Goal: Task Accomplishment & Management: Manage account settings

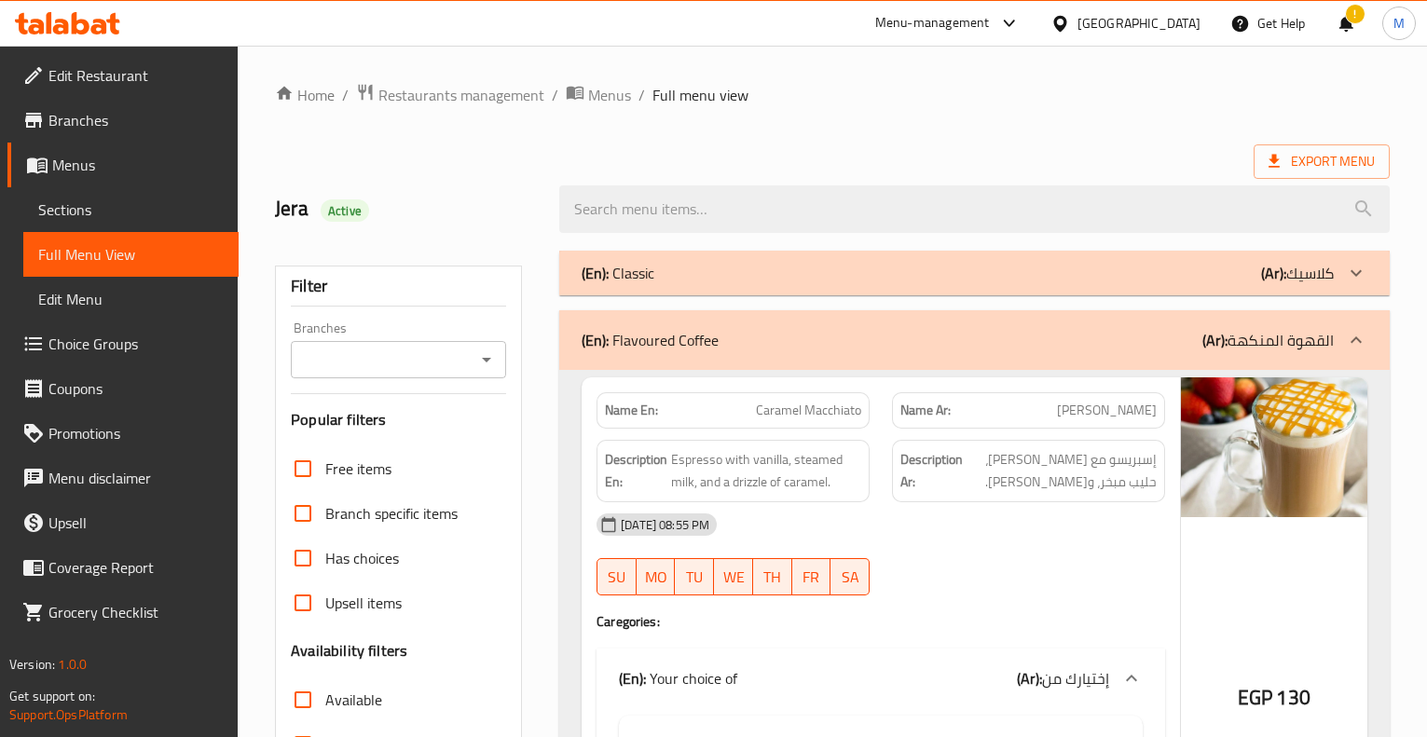
scroll to position [2032, 0]
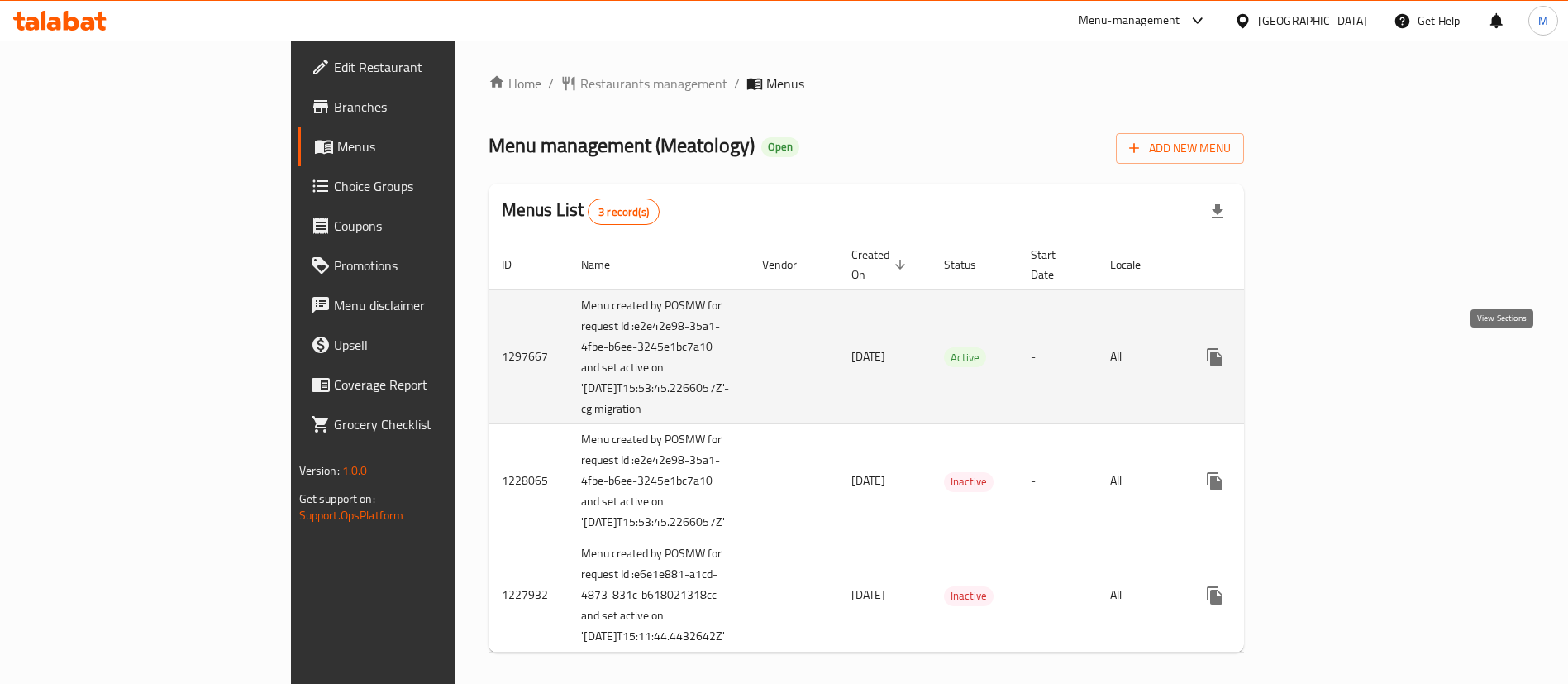
click at [1342, 365] on icon "enhanced table" at bounding box center [1334, 357] width 15 height 15
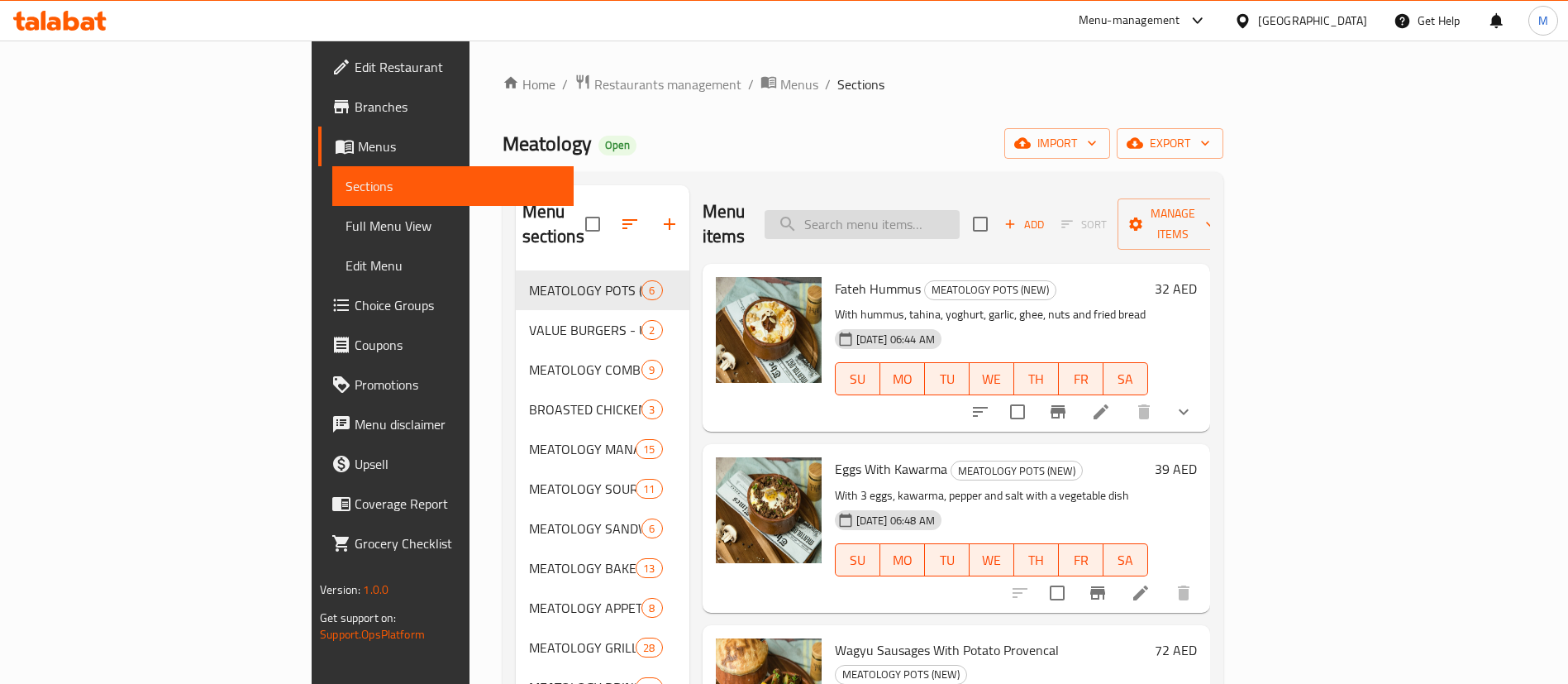
click at [960, 223] on input "search" at bounding box center [862, 224] width 195 height 29
paste input "Eggs With Basturma"
type input "Eggs With Basturma"
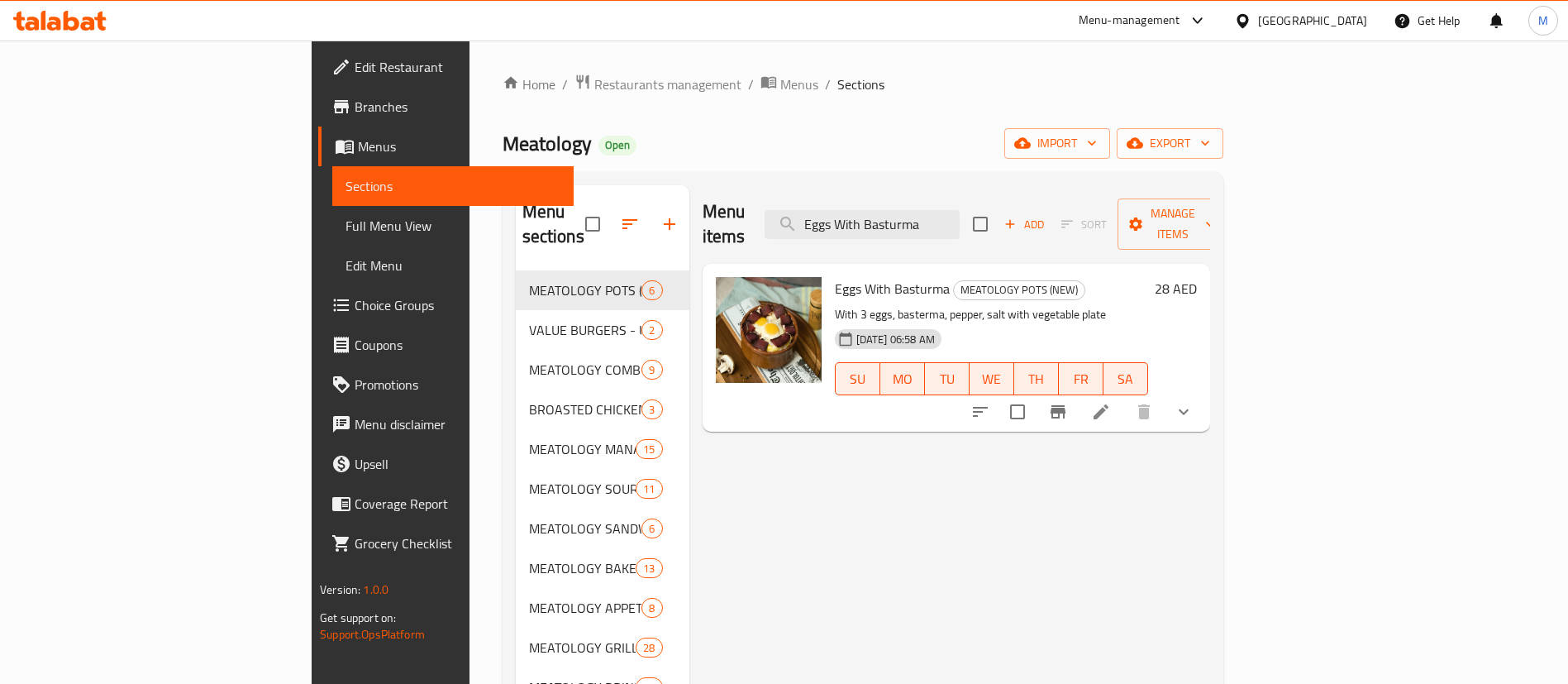
click at [1125, 397] on li at bounding box center [1102, 412] width 46 height 30
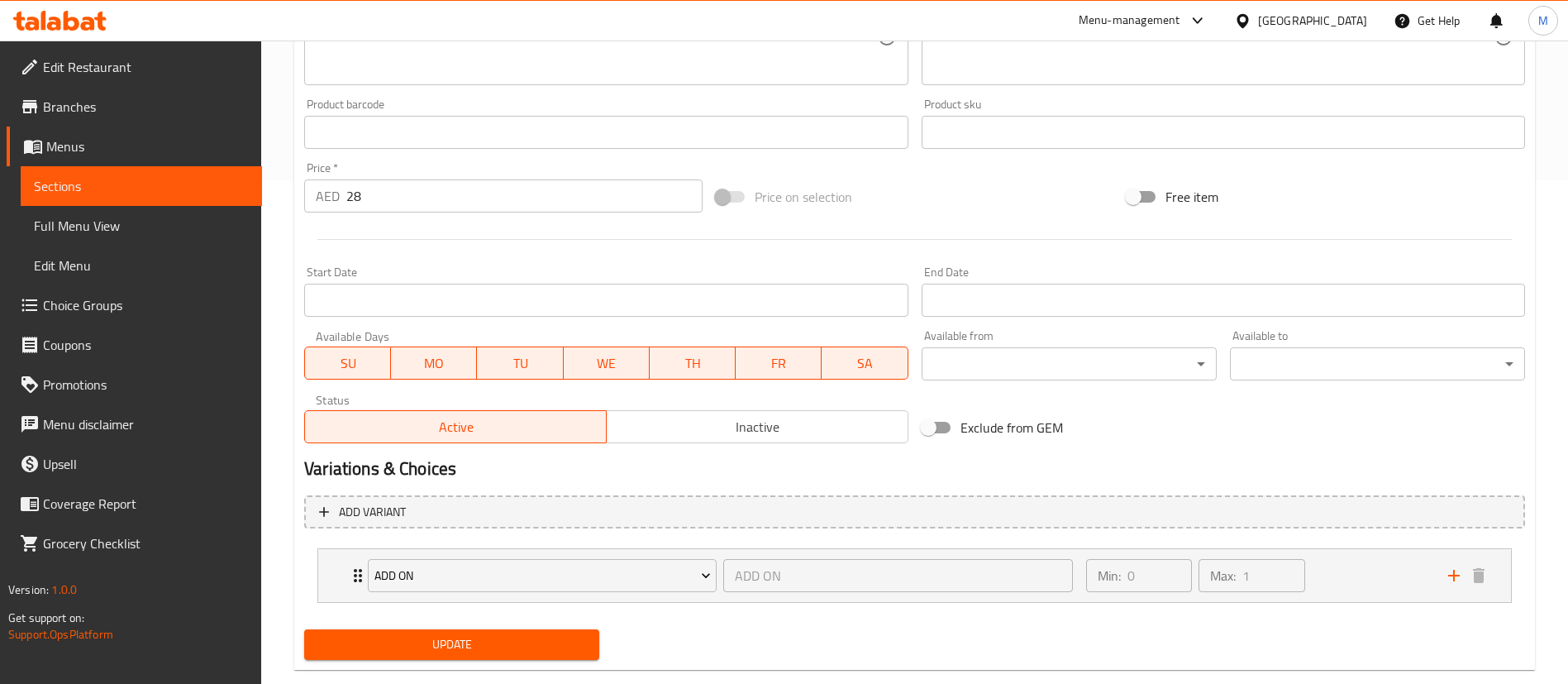
scroll to position [536, 0]
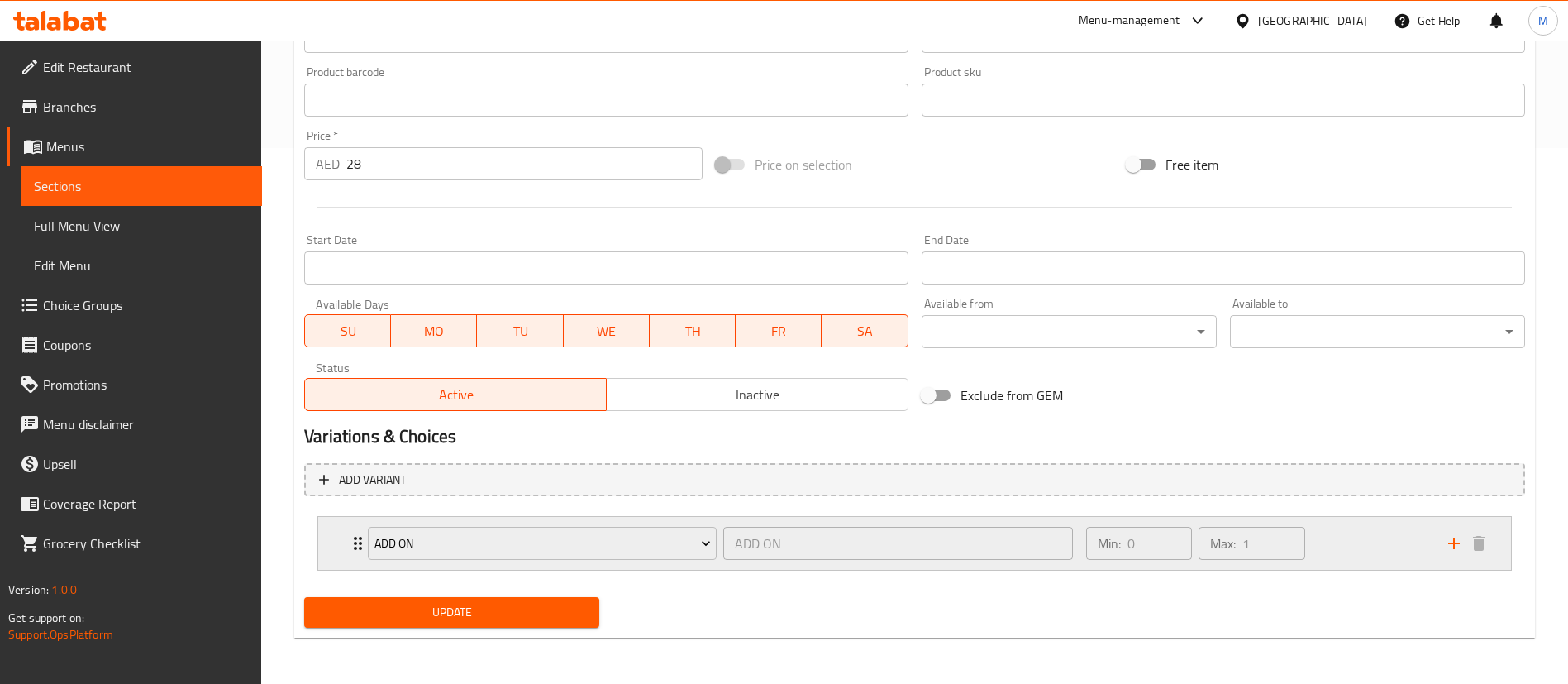
click at [1361, 547] on div "Min: 0 ​ Max: 1 ​" at bounding box center [1258, 544] width 362 height 53
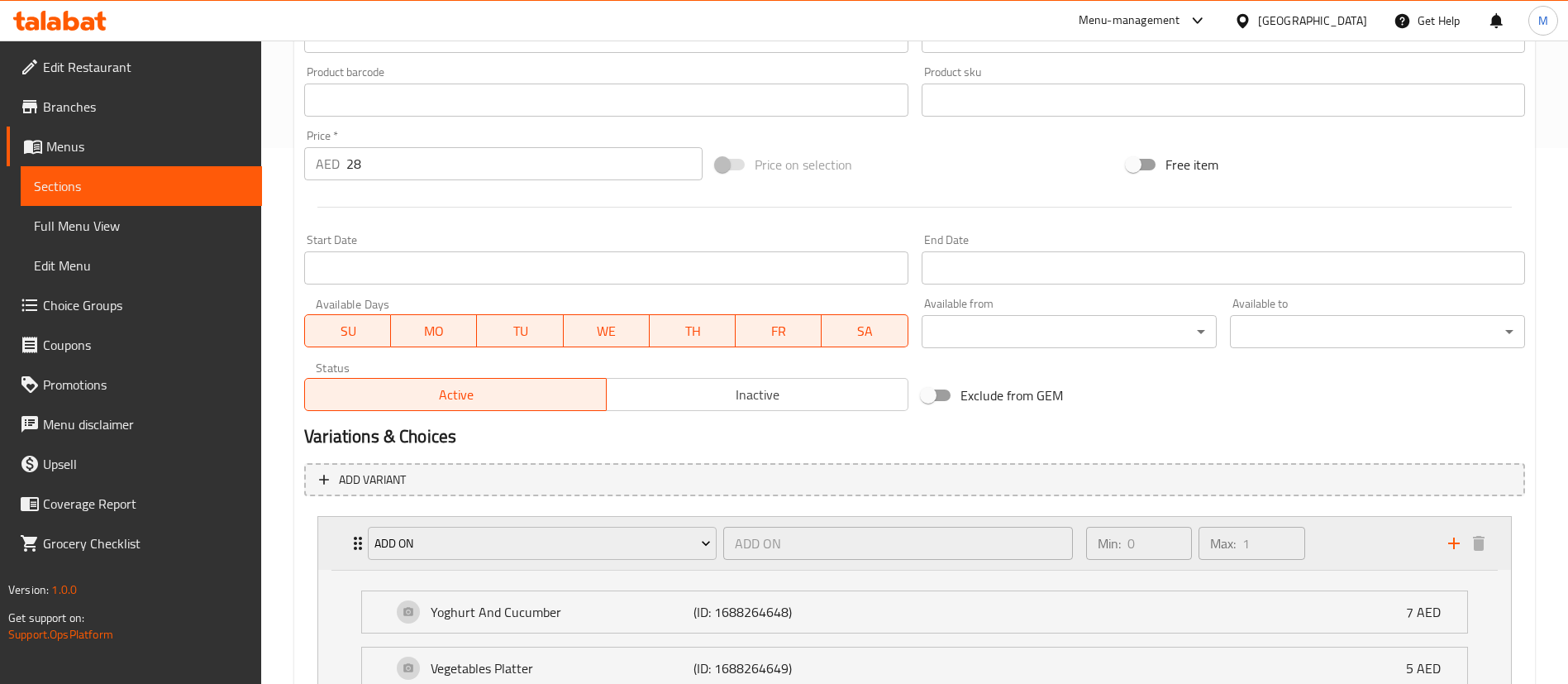
scroll to position [682, 0]
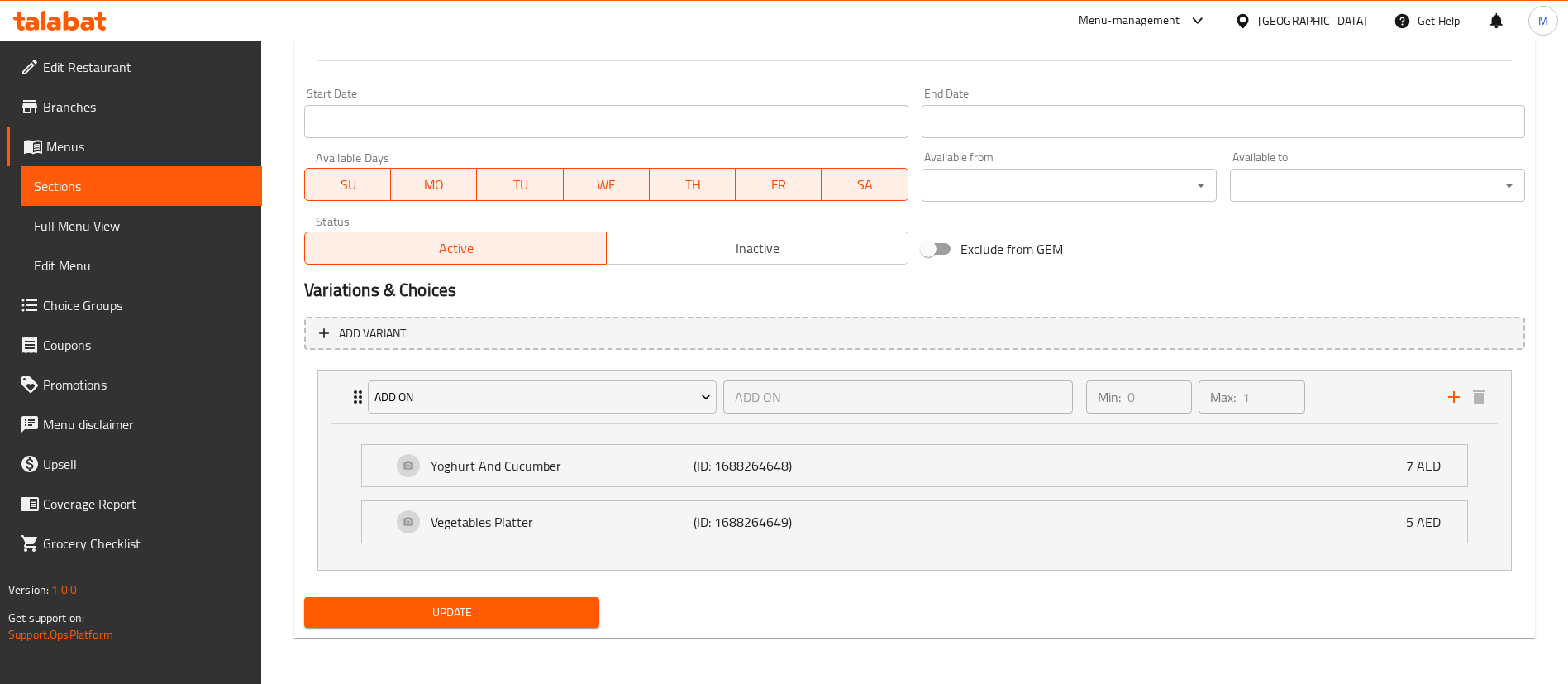
click at [1018, 491] on li "Yoghurt And Cucumber (ID: 1688264648) 7 AED Name (En) Yoghurt And Cucumber Name…" at bounding box center [914, 465] width 1133 height 56
click at [966, 481] on div "Yoghurt And Cucumber (ID: 1688264648) 7 AED" at bounding box center [920, 466] width 1055 height 42
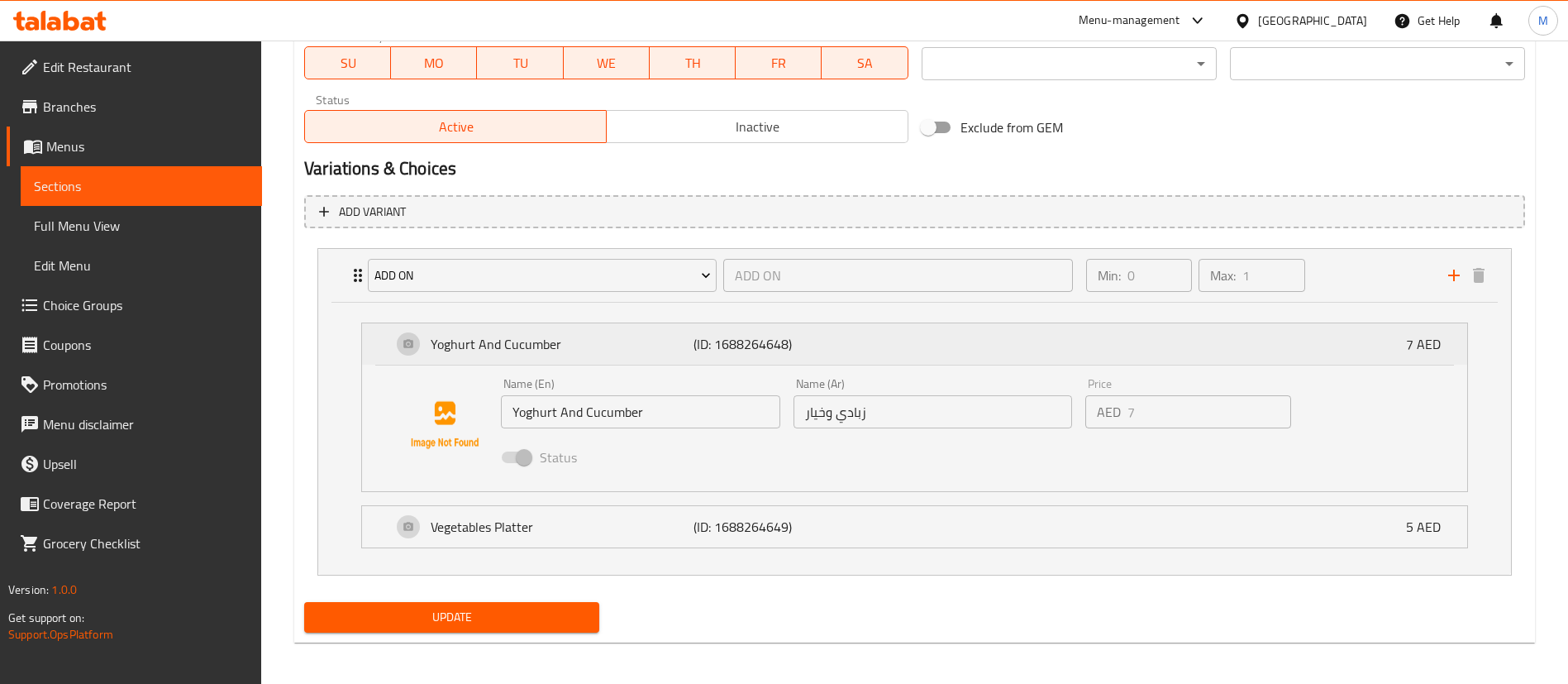
scroll to position [809, 0]
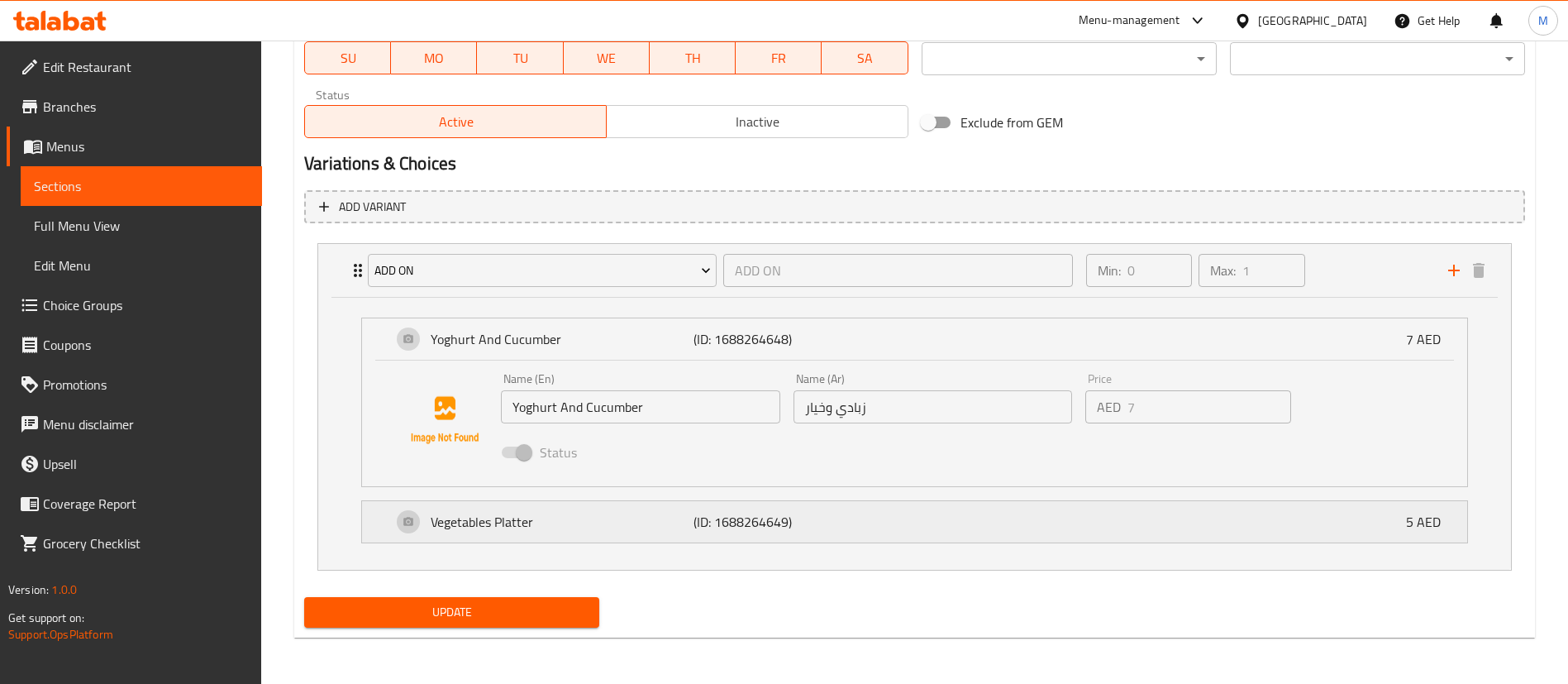
click at [916, 519] on div "Vegetables Platter (ID: 1688264649) 5 AED" at bounding box center [920, 522] width 1055 height 42
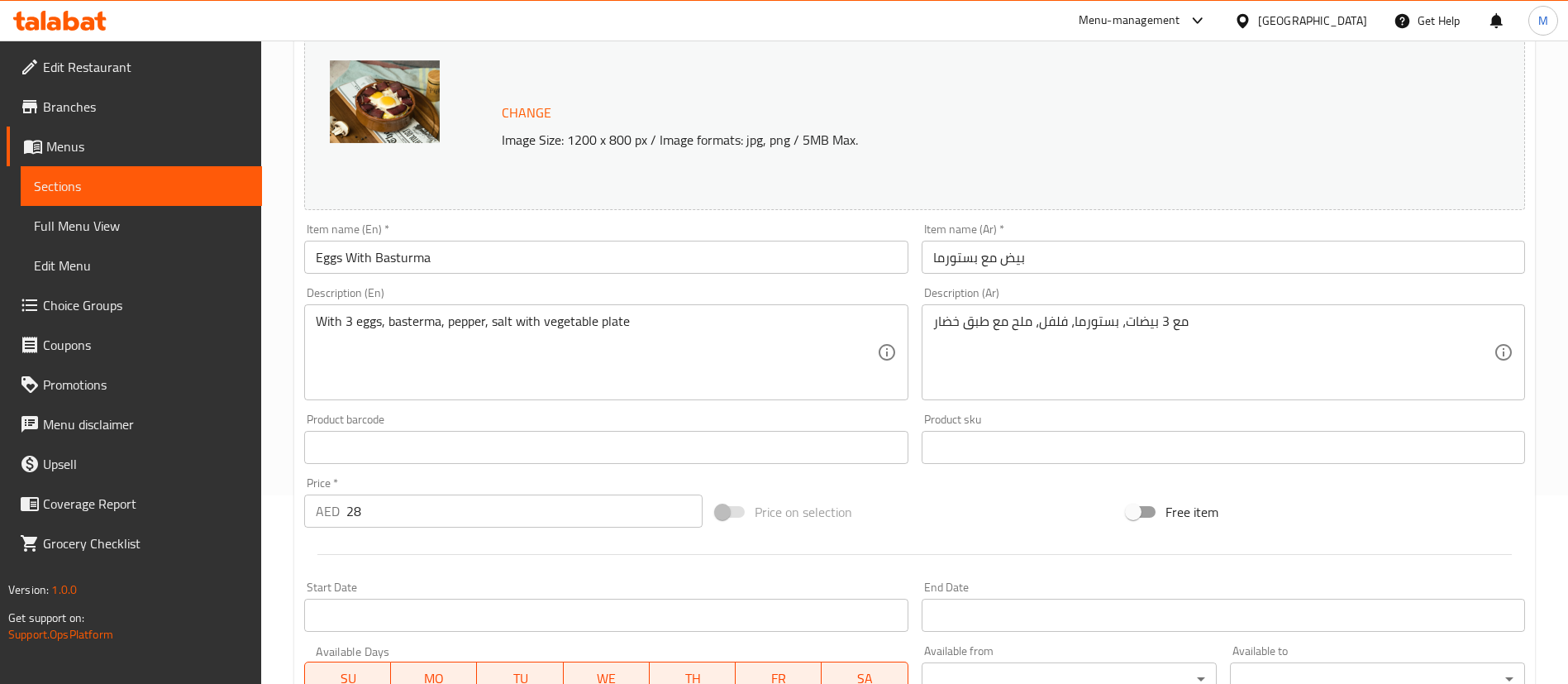
scroll to position [183, 0]
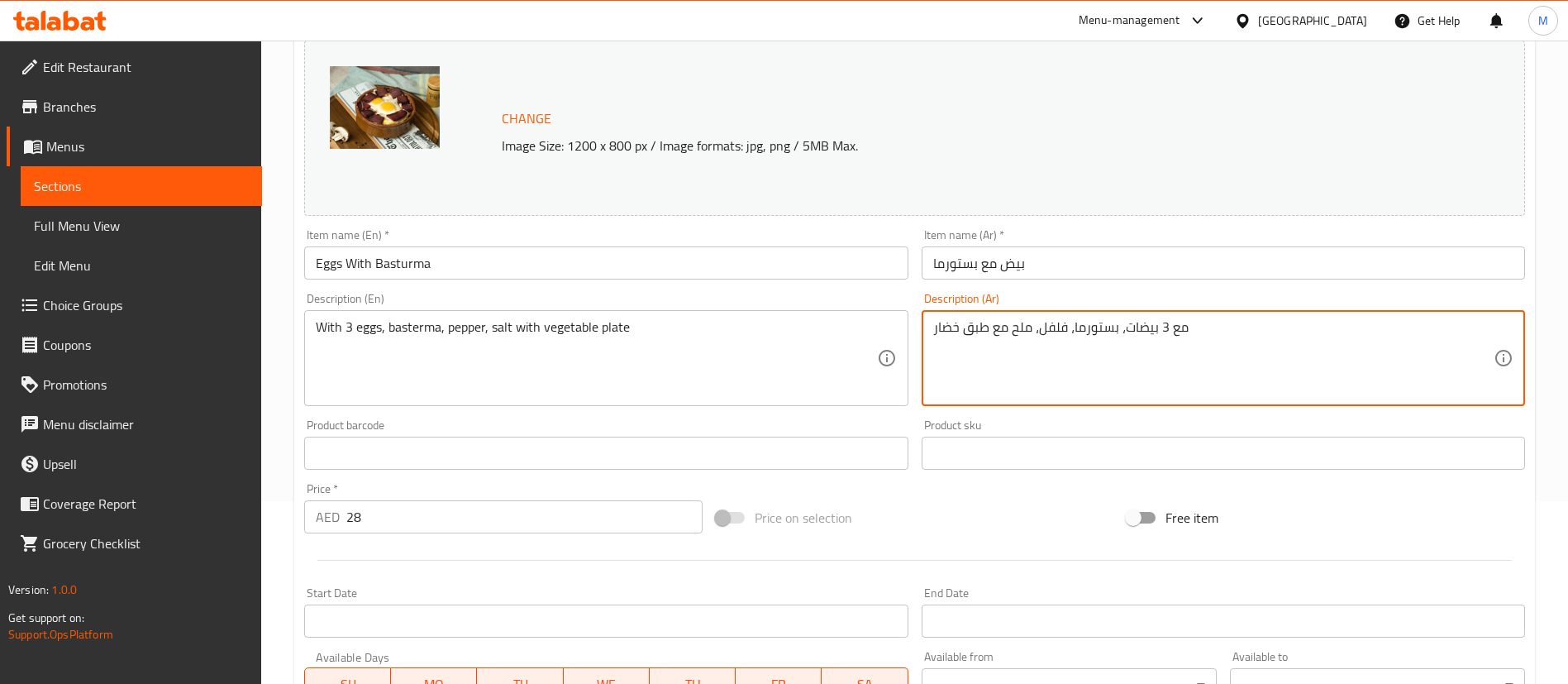
click at [1097, 319] on textarea "مع 3 بيضات، بستورما، فلفل، ملح مع طبق خضار" at bounding box center [1213, 358] width 561 height 79
click at [1310, 12] on div "United Arab Emirates" at bounding box center [1313, 20] width 109 height 19
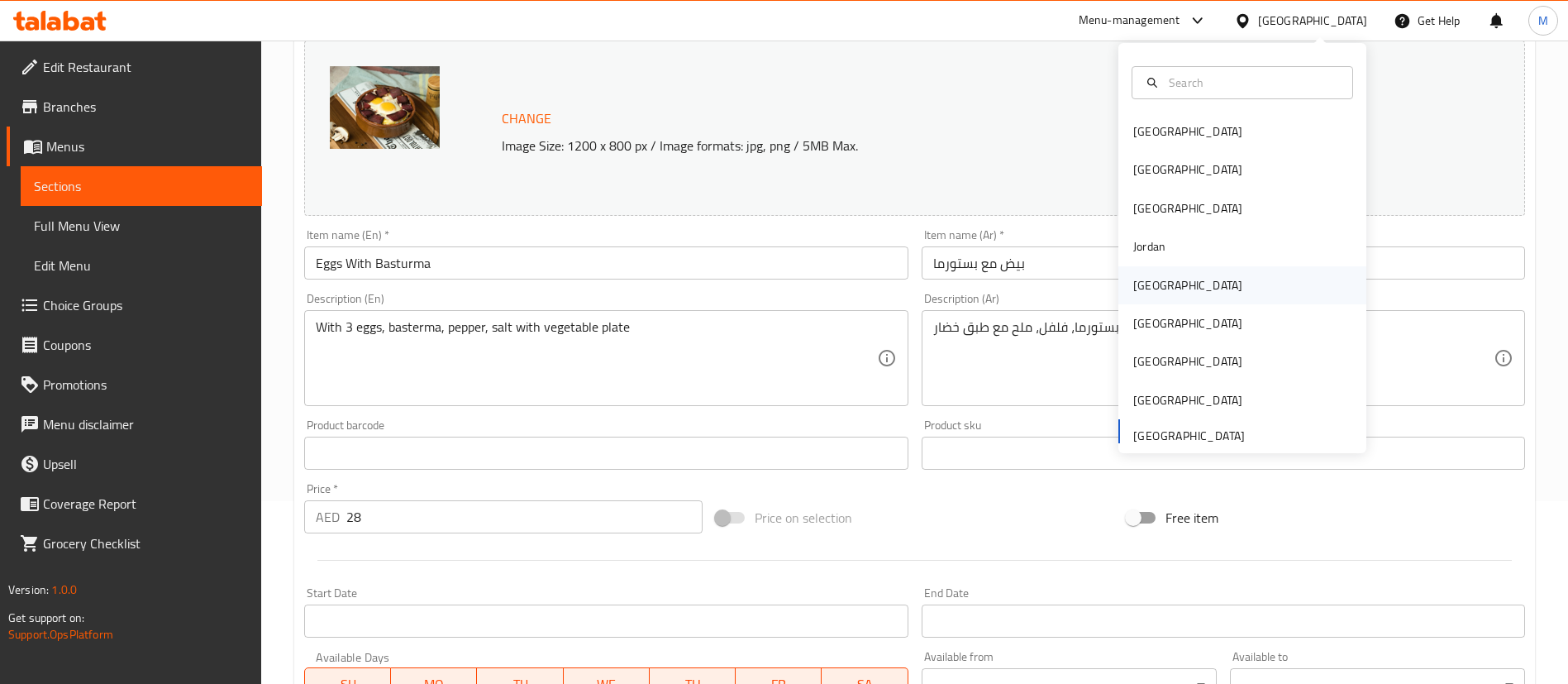
click at [1151, 284] on div "Kuwait" at bounding box center [1188, 285] width 136 height 38
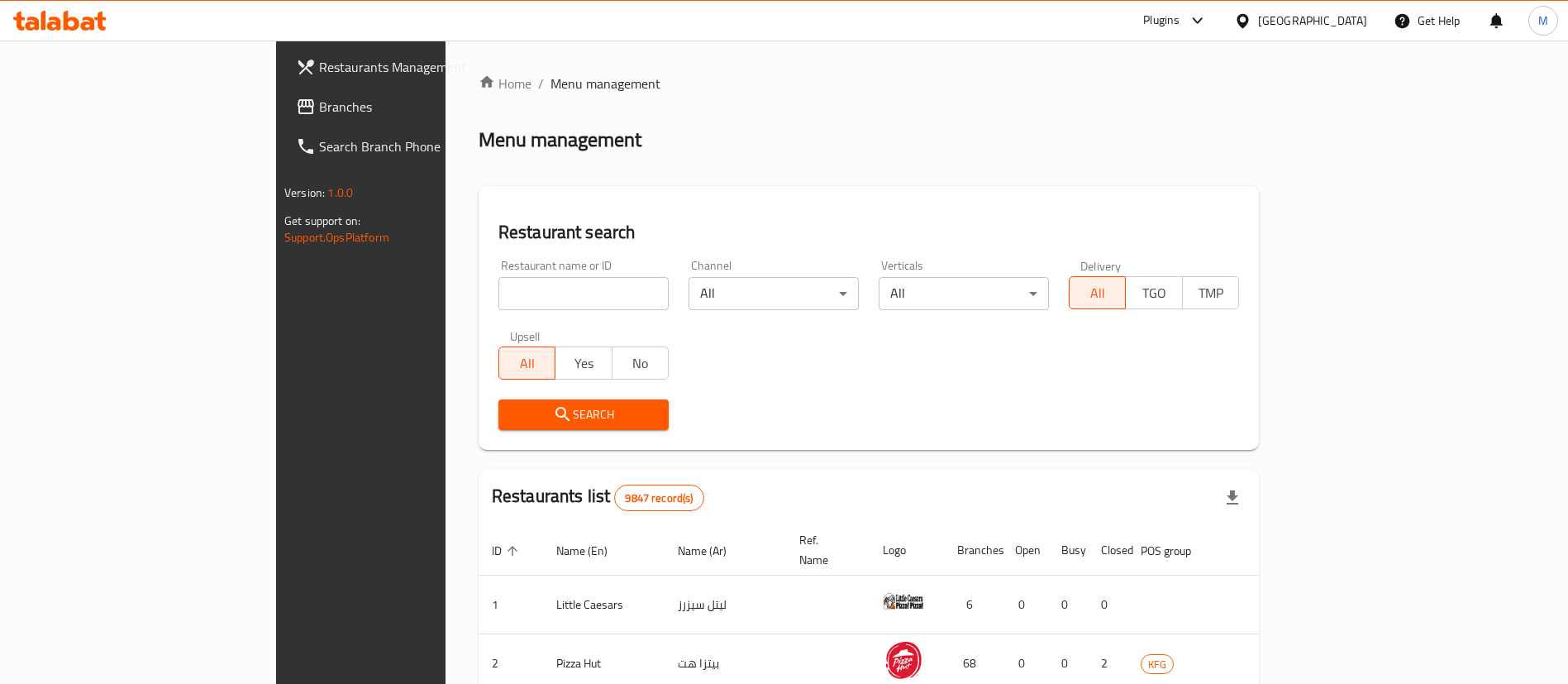
click at [498, 265] on div "Restaurant name or ID Restaurant name or ID" at bounding box center [584, 285] width 170 height 51
click at [498, 286] on input "search" at bounding box center [584, 293] width 170 height 33
paste input "Tap Bakery, Ardiya TGO"
type input "Tap Bakery"
click button "Search" at bounding box center [584, 414] width 170 height 30
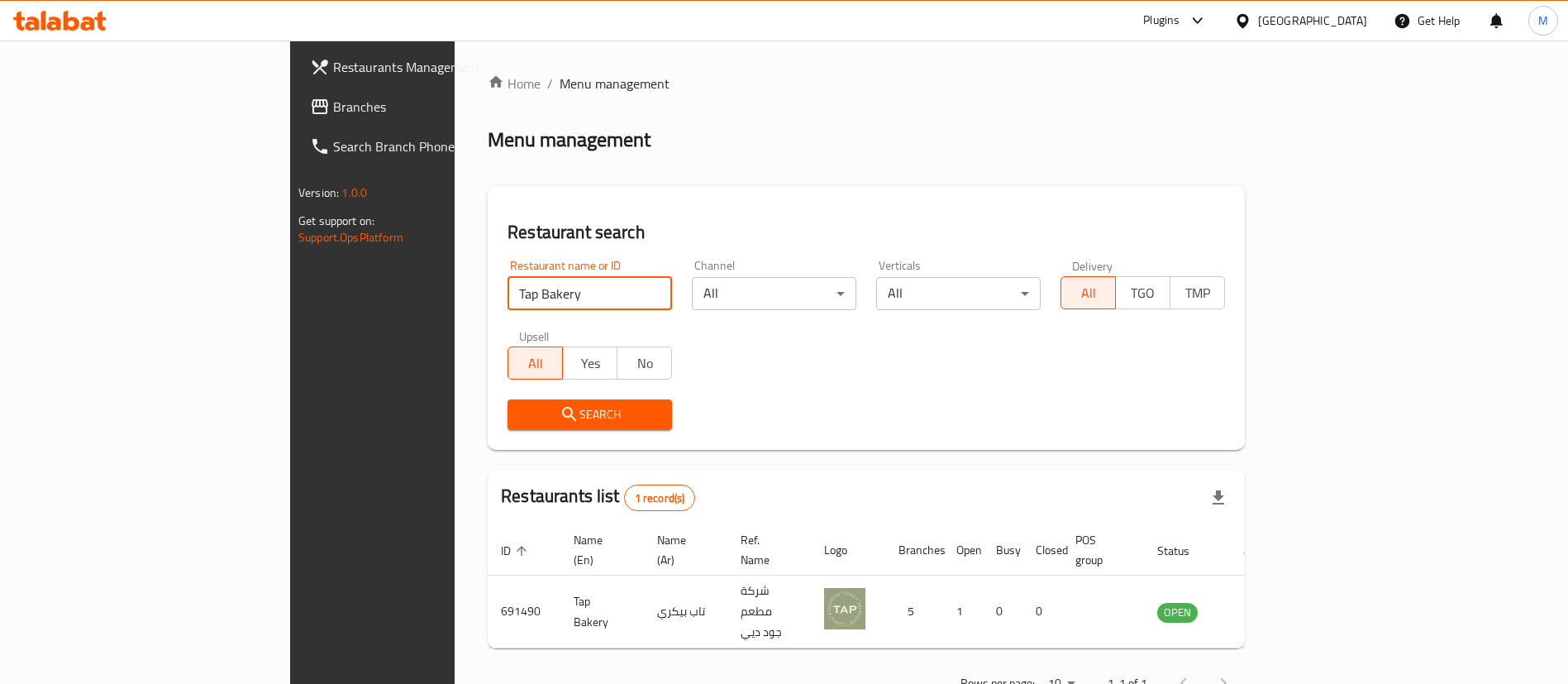
click at [1258, 29] on div at bounding box center [1246, 20] width 24 height 19
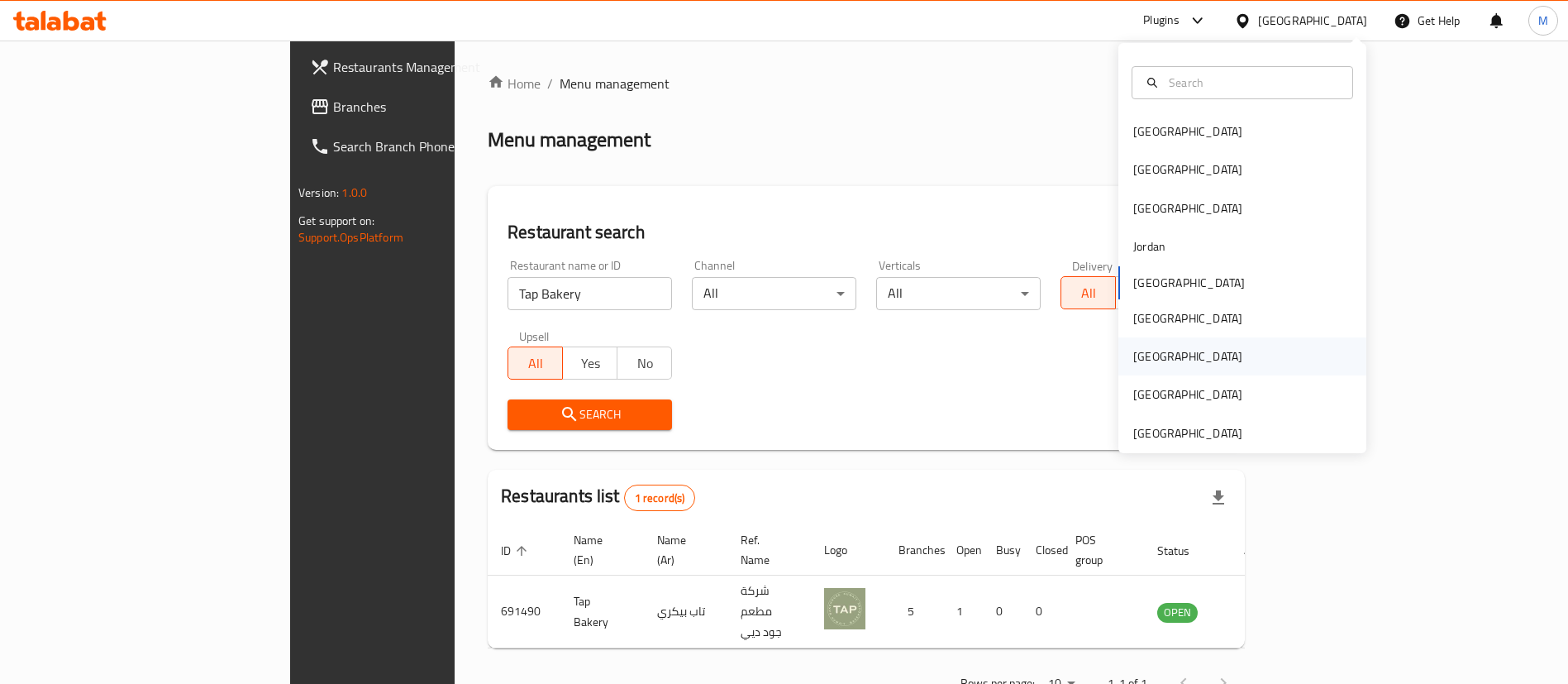
click at [1138, 350] on div "Qatar" at bounding box center [1188, 357] width 109 height 19
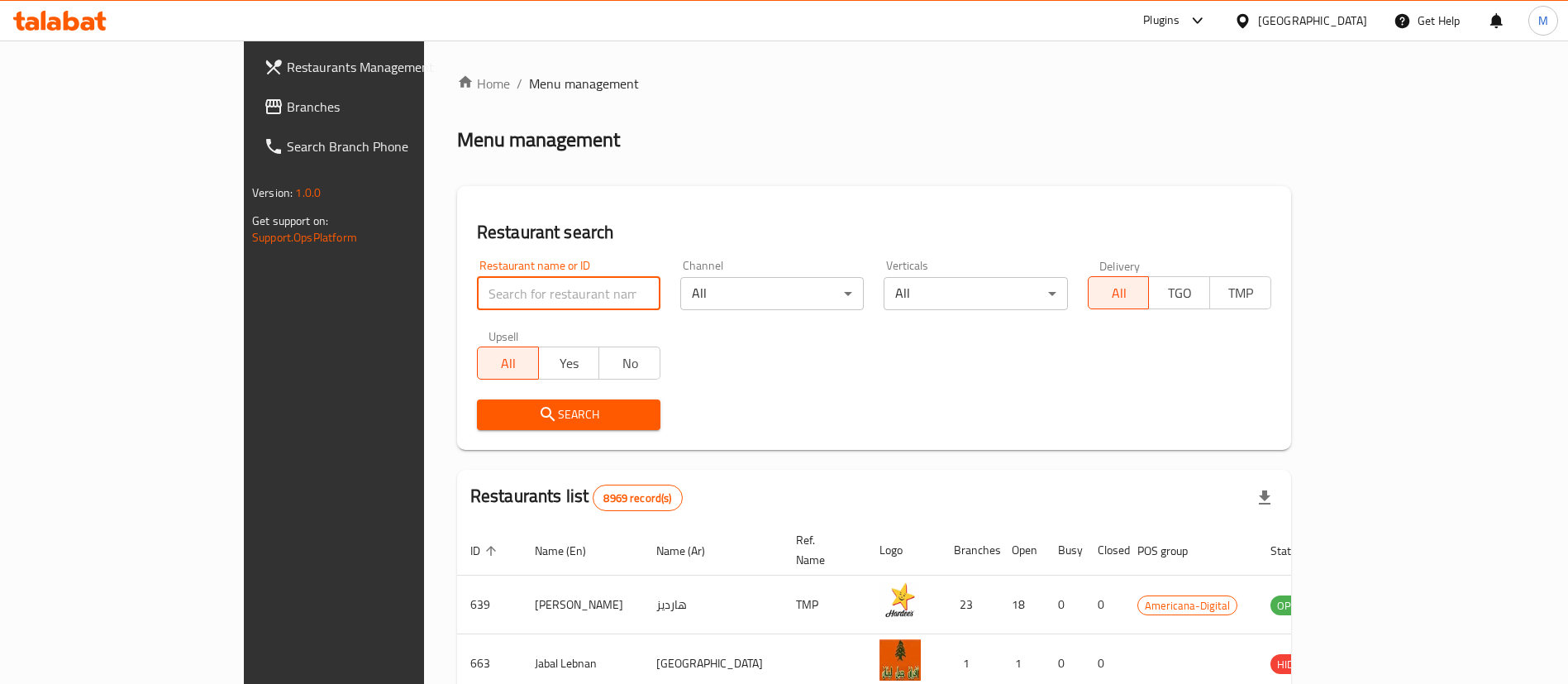
click at [477, 297] on input "search" at bounding box center [568, 293] width 184 height 33
paste input "AL REEM MODERN LIBRARY"
type input "AL REEM MODERN LIBRARY"
click button "Search" at bounding box center [568, 414] width 184 height 30
